Goal: Information Seeking & Learning: Learn about a topic

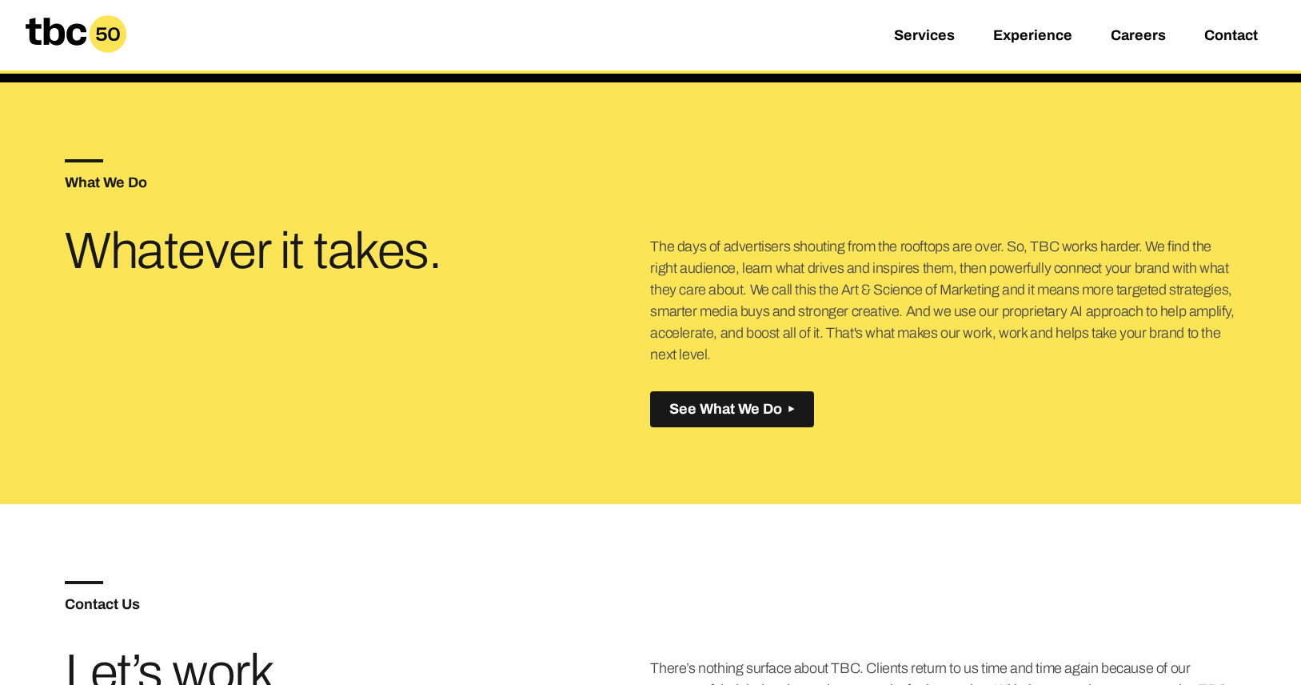
scroll to position [27, 0]
click at [1142, 35] on link "Careers" at bounding box center [1138, 36] width 55 height 19
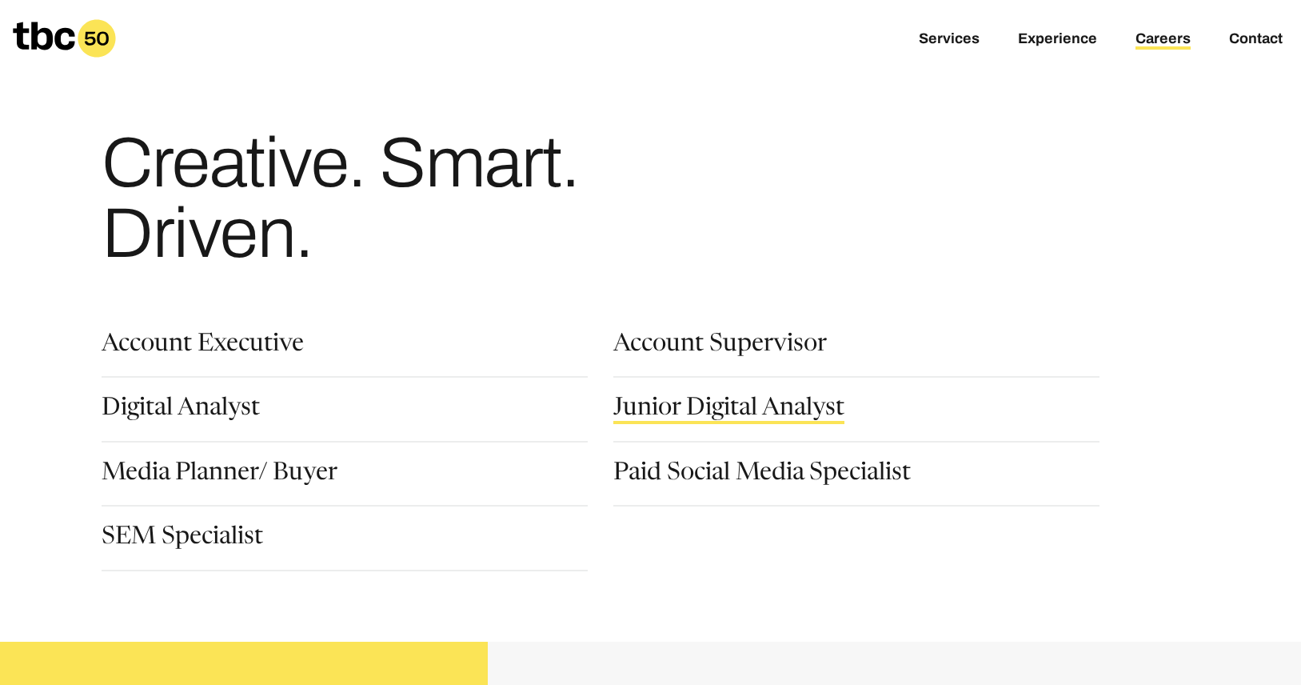
click at [715, 399] on link "Junior Digital Analyst" at bounding box center [729, 410] width 231 height 27
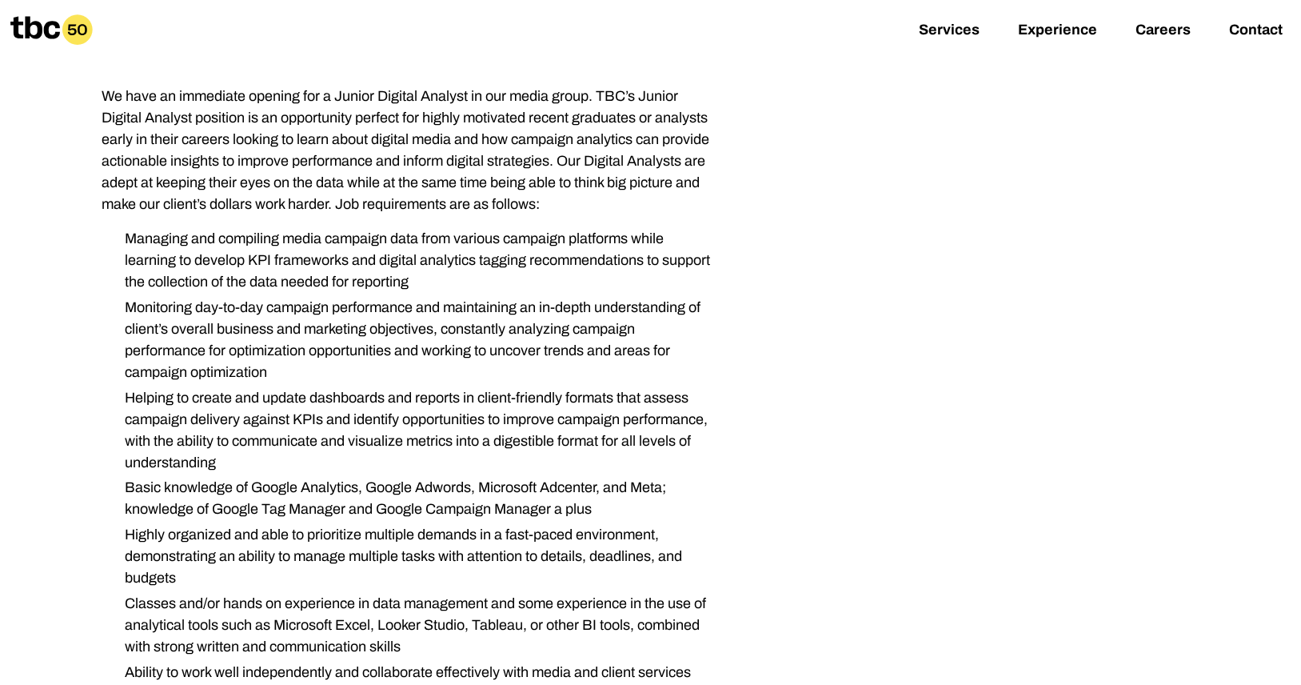
scroll to position [212, 0]
